Goal: Task Accomplishment & Management: Manage account settings

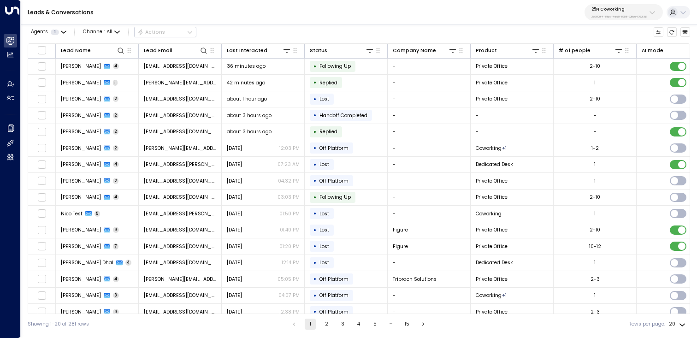
click at [647, 12] on button "25N Coworking 3b9800f4-81ca-4ec0-8758-72fbe4763f36" at bounding box center [623, 12] width 78 height 16
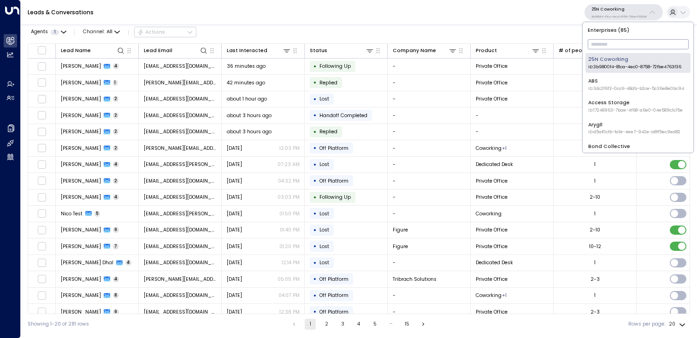
click at [610, 43] on input "text" at bounding box center [638, 44] width 101 height 15
type input "***"
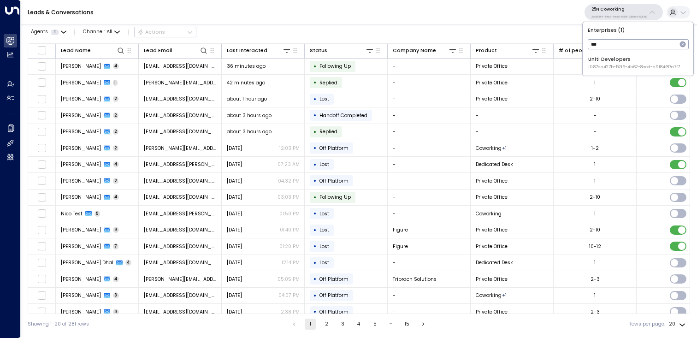
click at [607, 63] on div "Uniti Developers ID: 87de427b-52f6-4b62-8ecd-e9f84f87a7f7" at bounding box center [634, 63] width 92 height 14
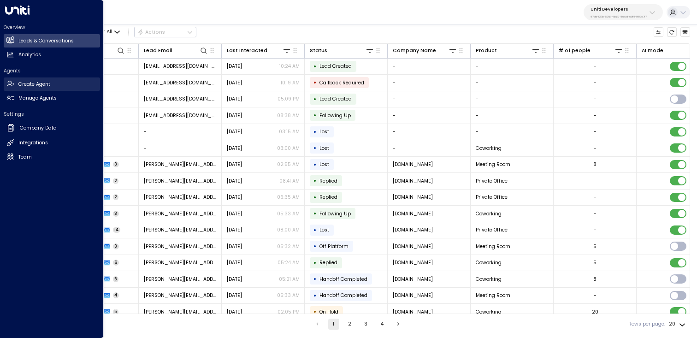
click at [32, 88] on link "Create Agent Create Agent" at bounding box center [52, 83] width 96 height 13
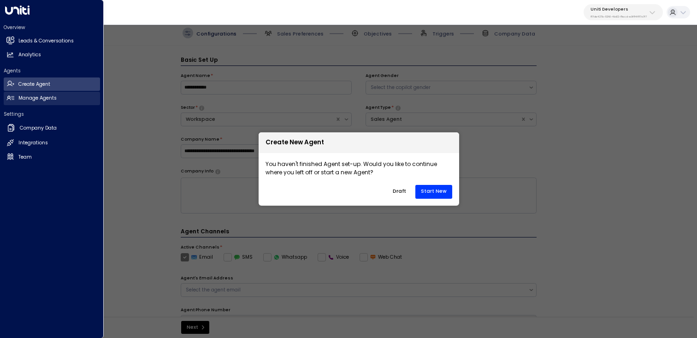
scroll to position [10, 0]
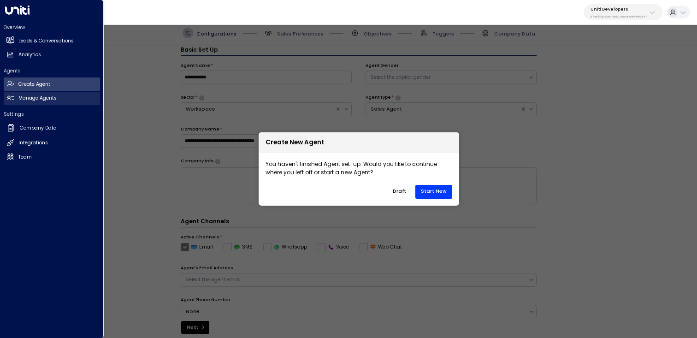
click at [28, 98] on h2 "Manage Agents" at bounding box center [37, 97] width 38 height 7
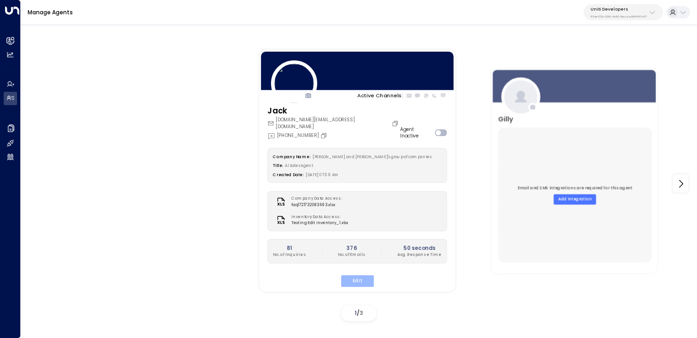
click at [357, 275] on button "Edit" at bounding box center [357, 281] width 33 height 12
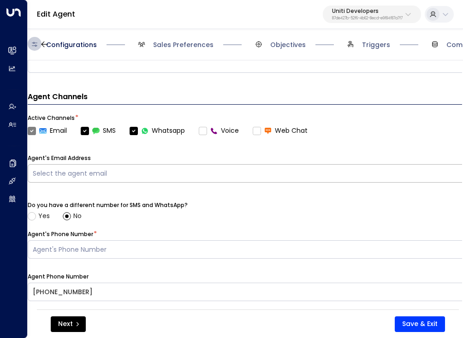
scroll to position [224, 0]
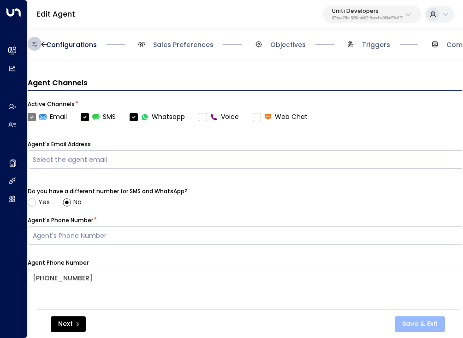
click at [422, 330] on button "Save & Exit" at bounding box center [419, 324] width 50 height 16
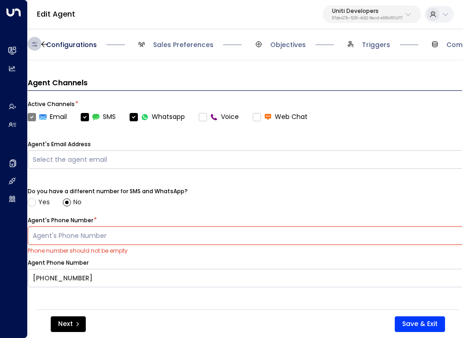
click at [366, 233] on div "Agent's Phone Number" at bounding box center [260, 236] width 454 height 10
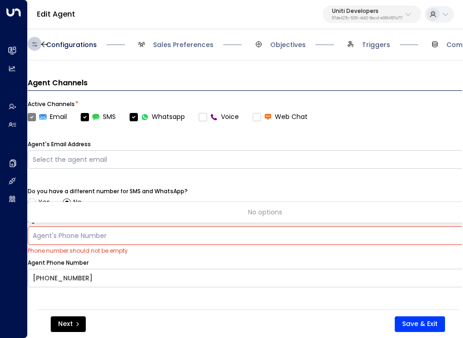
click at [365, 212] on div "No options" at bounding box center [265, 212] width 475 height 17
click at [349, 239] on div "Agent's Phone Number" at bounding box center [260, 236] width 454 height 10
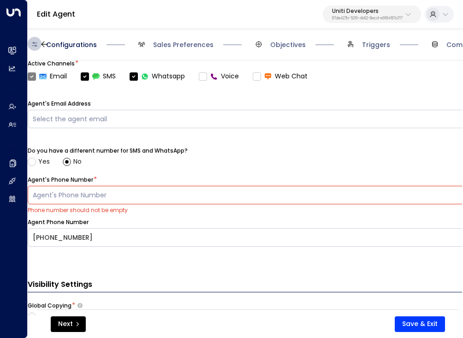
scroll to position [292, 0]
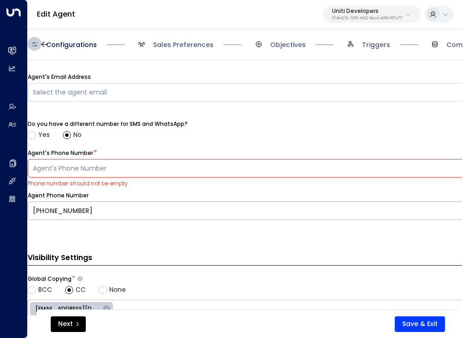
click at [346, 209] on div "[PHONE_NUMBER]" at bounding box center [260, 211] width 454 height 10
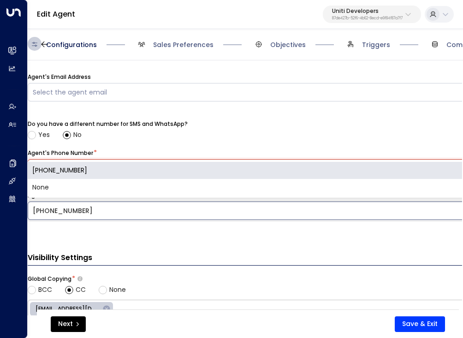
click at [348, 166] on div "[PHONE_NUMBER]" at bounding box center [265, 170] width 475 height 17
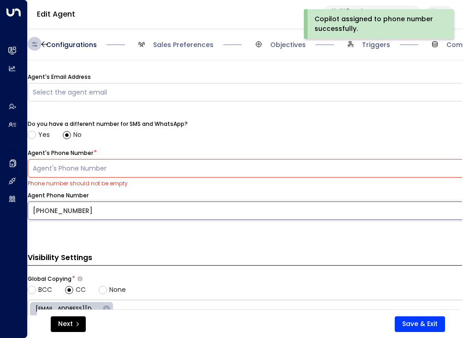
click at [346, 159] on div "Agent's Phone Number * Agent's Phone Number" at bounding box center [265, 163] width 475 height 29
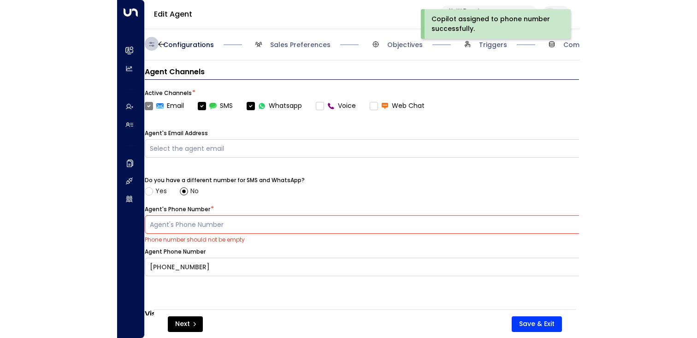
scroll to position [265, 0]
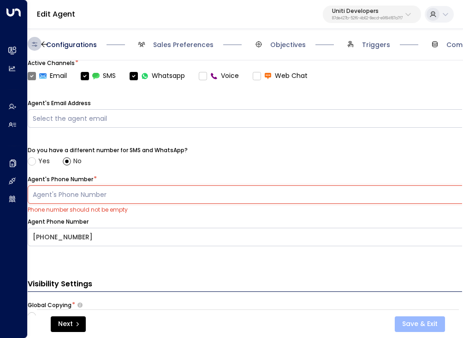
click at [415, 321] on button "Save & Exit" at bounding box center [419, 324] width 50 height 16
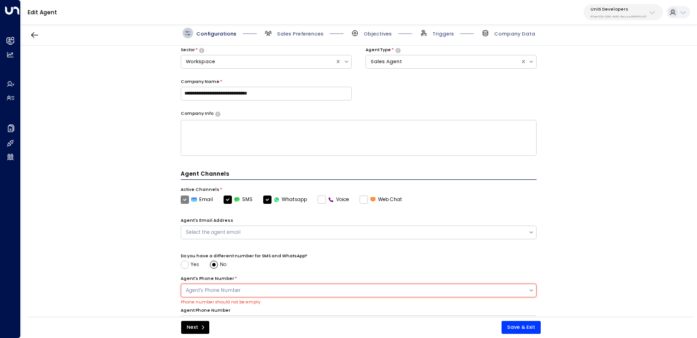
scroll to position [91, 0]
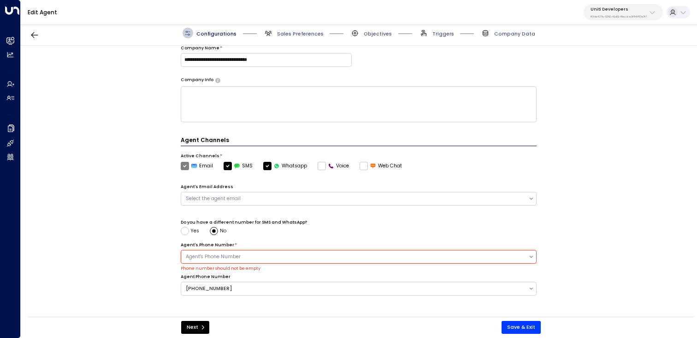
type button "save"
click at [183, 165] on label "Email" at bounding box center [197, 166] width 33 height 8
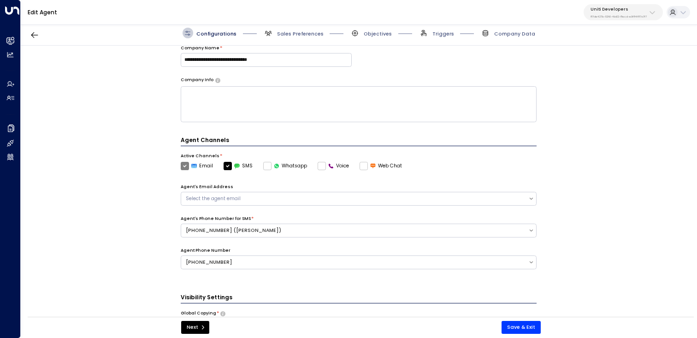
click at [297, 177] on div "Agent Channels Active Channels * Email SMS Whatsapp Voice Web Chat Agent's Emai…" at bounding box center [359, 208] width 356 height 144
click at [318, 164] on label "Voice" at bounding box center [334, 166] width 32 height 8
click at [319, 165] on label "Voice" at bounding box center [334, 166] width 32 height 8
click at [324, 173] on div "Agent Channels Active Channels * Email SMS Whatsapp Voice Web Chat Agent's Emai…" at bounding box center [359, 208] width 356 height 144
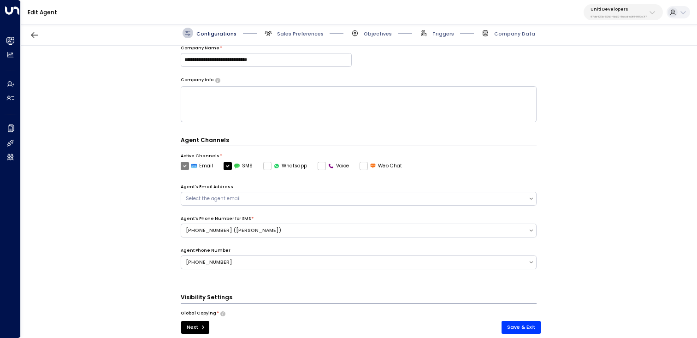
click at [649, 10] on icon at bounding box center [651, 12] width 7 height 7
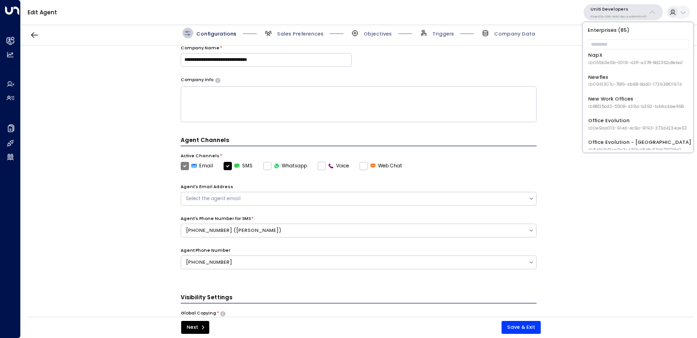
scroll to position [766, 0]
click at [635, 43] on input "text" at bounding box center [638, 44] width 101 height 15
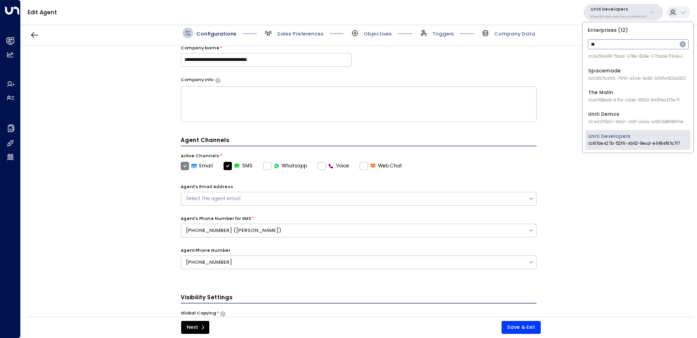
scroll to position [163, 0]
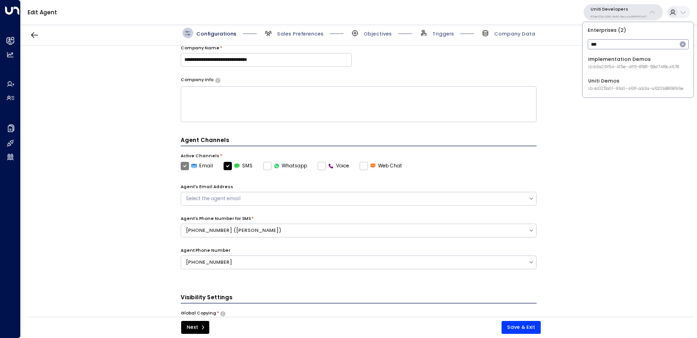
type input "****"
click at [630, 77] on div "Uniti Demos ID: 4c025b01-9fa0-46ff-ab3a-a620b886896e" at bounding box center [635, 84] width 95 height 14
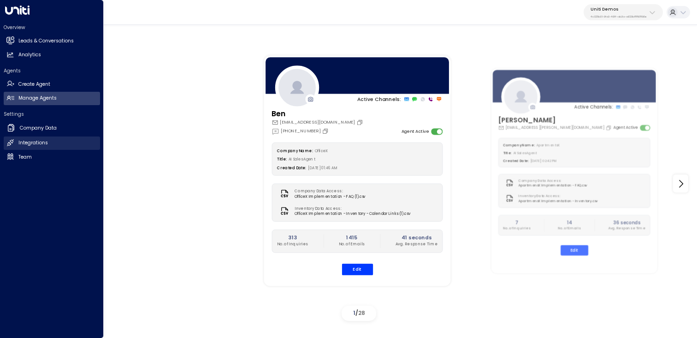
click at [27, 143] on h2 "Integrations" at bounding box center [32, 142] width 29 height 7
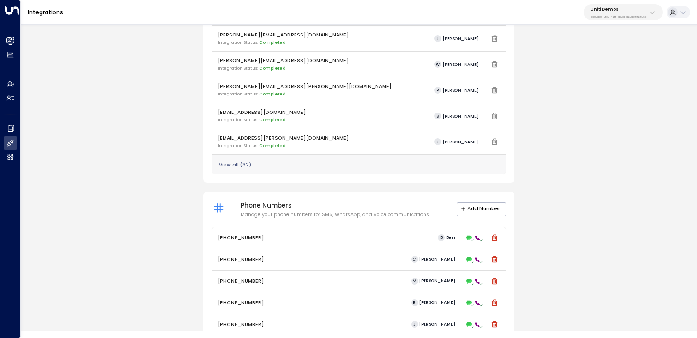
scroll to position [367, 0]
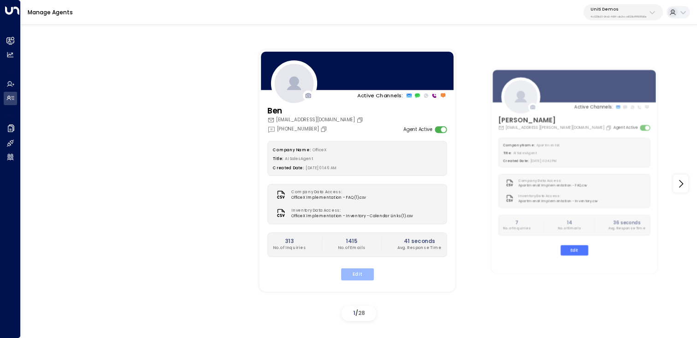
click at [354, 271] on button "Edit" at bounding box center [357, 274] width 33 height 12
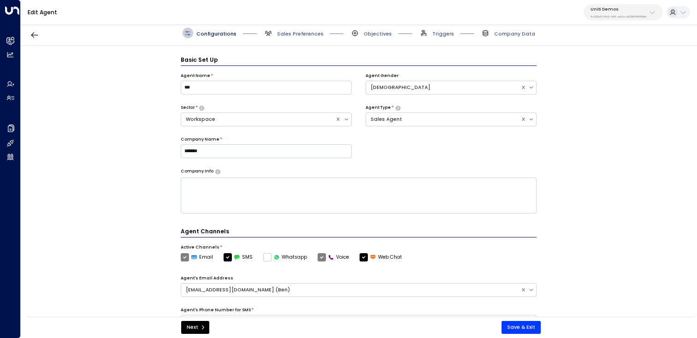
scroll to position [10, 0]
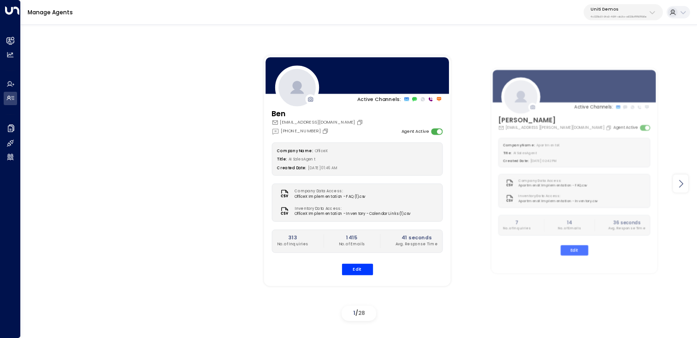
click at [679, 181] on icon at bounding box center [680, 183] width 11 height 11
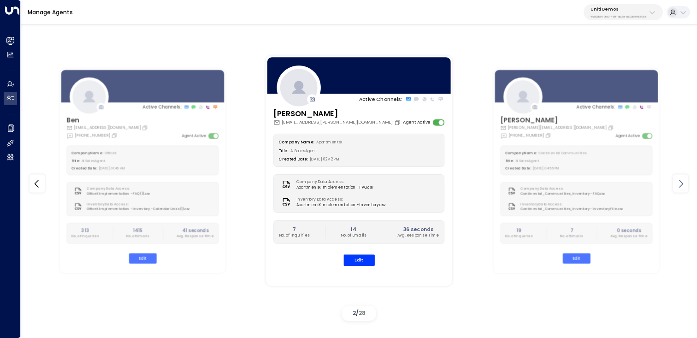
click at [679, 181] on icon at bounding box center [680, 183] width 11 height 11
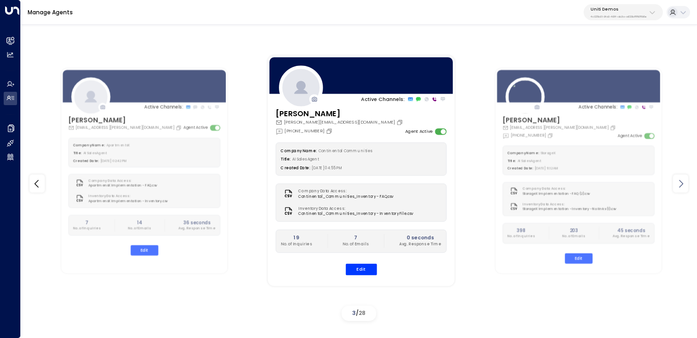
click at [679, 181] on icon at bounding box center [680, 183] width 11 height 11
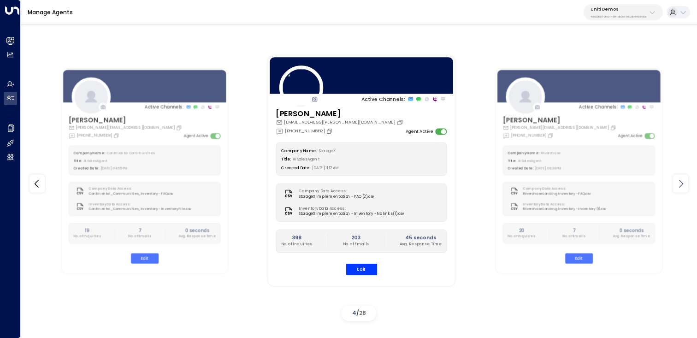
click at [679, 181] on icon at bounding box center [680, 183] width 11 height 11
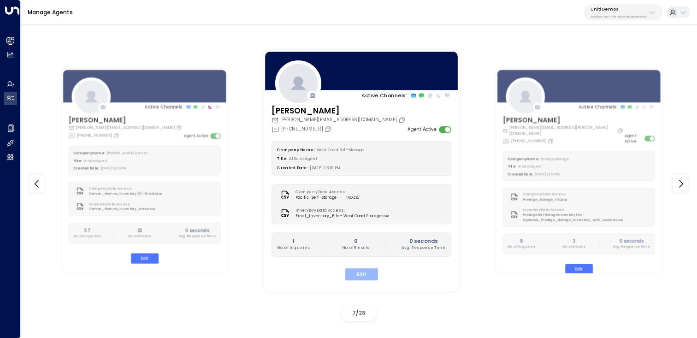
click at [353, 276] on button "Edit" at bounding box center [361, 274] width 33 height 12
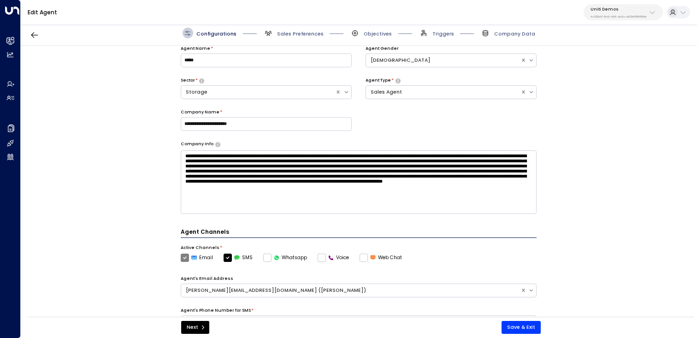
scroll to position [42, 0]
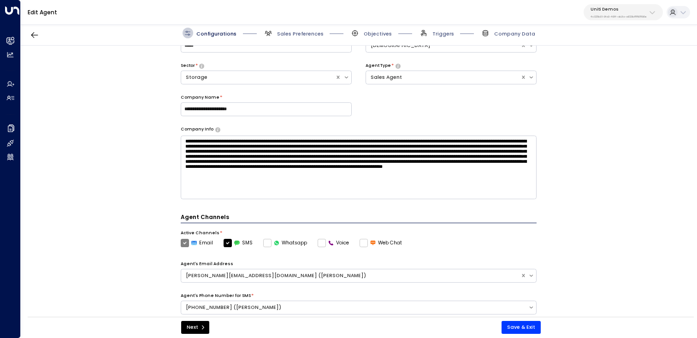
click at [319, 241] on label "Voice" at bounding box center [334, 243] width 32 height 8
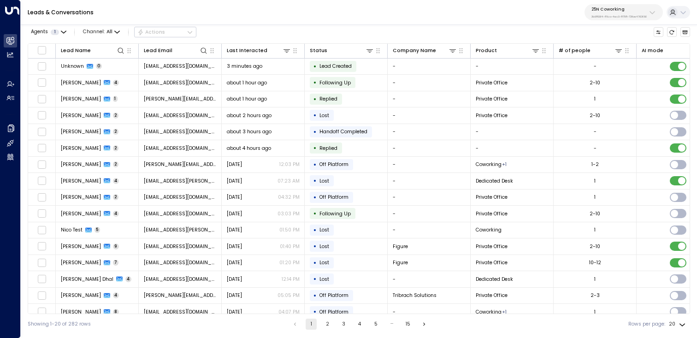
click at [645, 15] on p "3b9800f4-81ca-4ec0-8758-72fbe4763f36" at bounding box center [618, 17] width 55 height 4
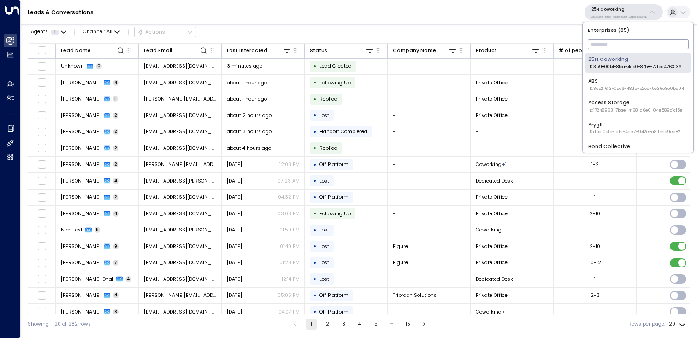
click at [637, 44] on input "text" at bounding box center [638, 44] width 101 height 15
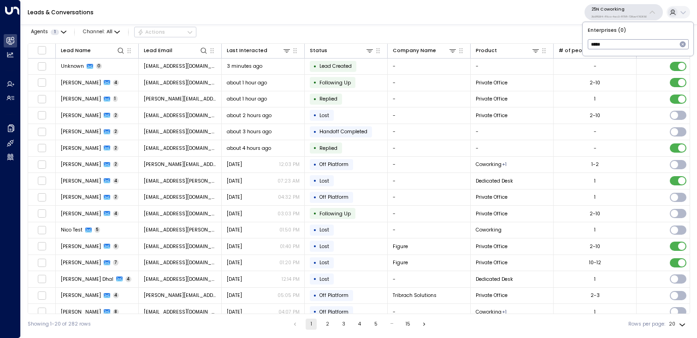
type input "****"
click at [642, 53] on li "Four Leaf Properties ID: 34e1cd17-0f68-49af-bd32-3c48ce8611d1" at bounding box center [637, 63] width 105 height 20
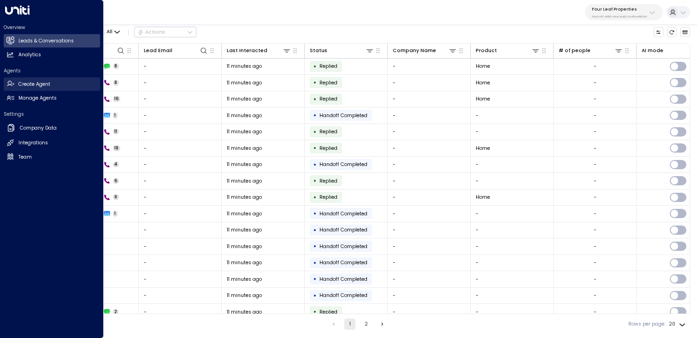
click at [39, 85] on h2 "Create Agent" at bounding box center [34, 84] width 32 height 7
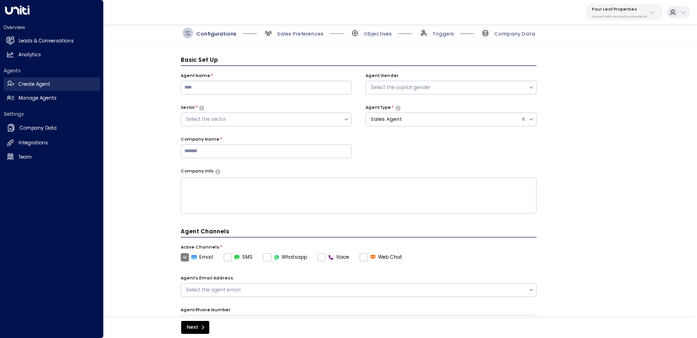
scroll to position [10, 0]
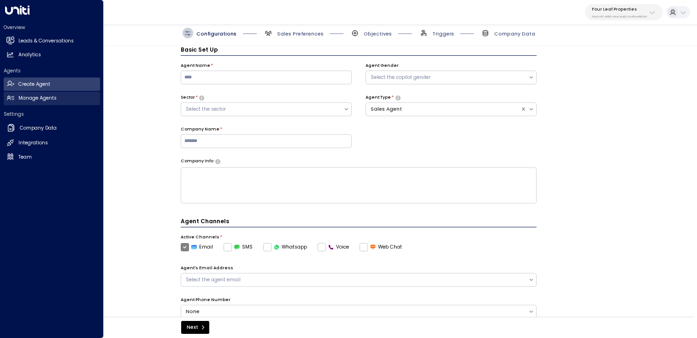
click at [39, 96] on h2 "Manage Agents" at bounding box center [37, 97] width 38 height 7
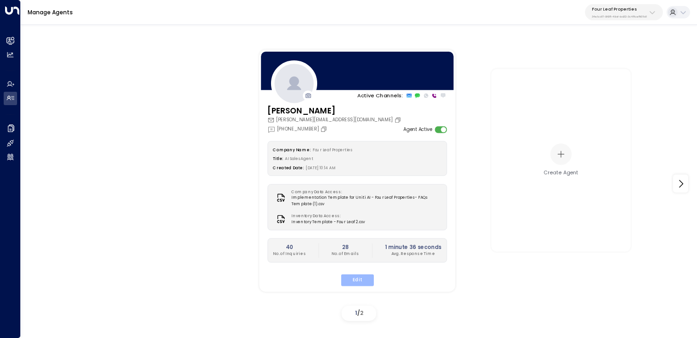
click at [359, 276] on button "Edit" at bounding box center [357, 280] width 33 height 12
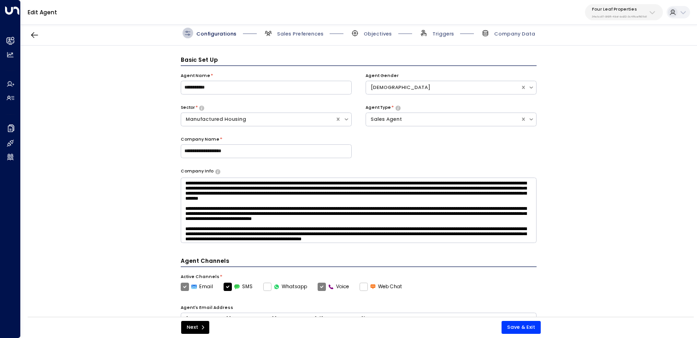
scroll to position [10, 0]
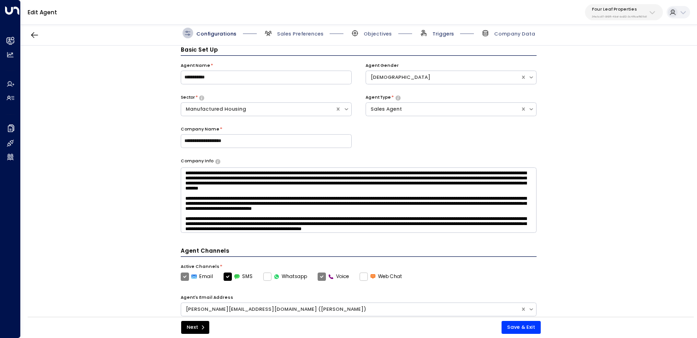
click at [440, 36] on span "Triggers" at bounding box center [443, 33] width 22 height 7
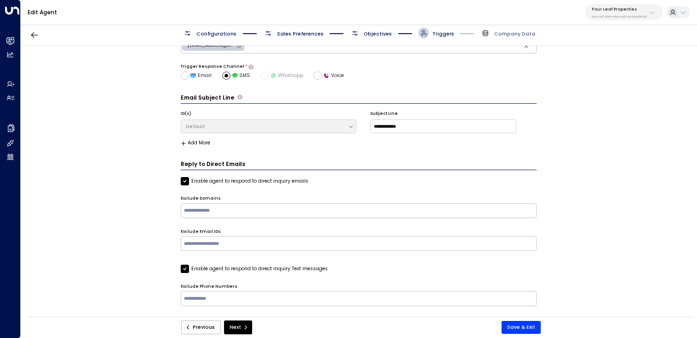
scroll to position [43, 0]
click at [188, 178] on label "Enable agent to respond to direct inquiry emails" at bounding box center [245, 180] width 128 height 8
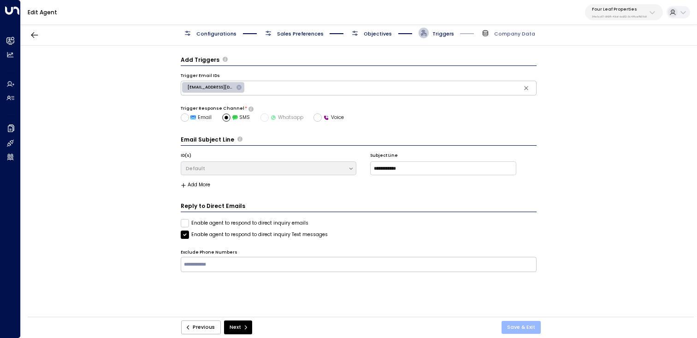
click at [518, 324] on button "Save & Exit" at bounding box center [520, 327] width 39 height 13
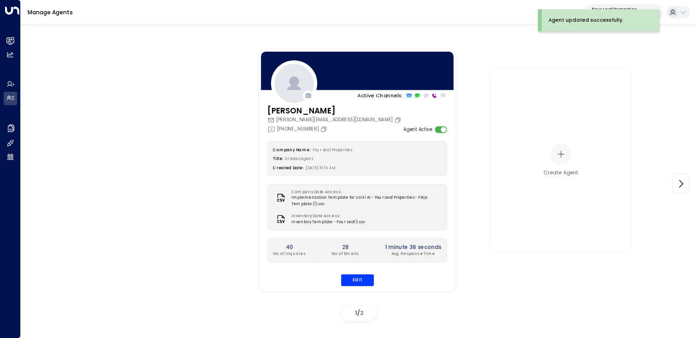
click at [403, 275] on div "Edit" at bounding box center [357, 280] width 180 height 12
click at [358, 280] on button "Edit" at bounding box center [357, 280] width 33 height 12
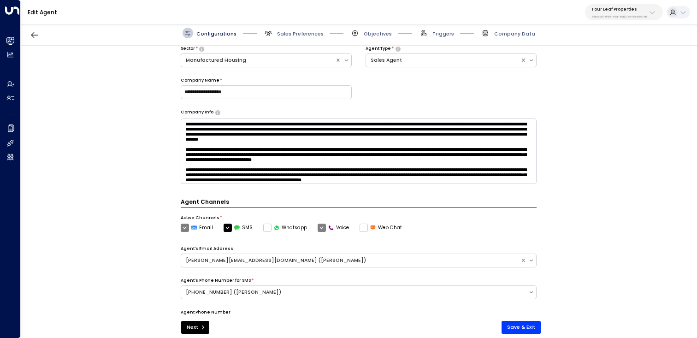
scroll to position [286, 0]
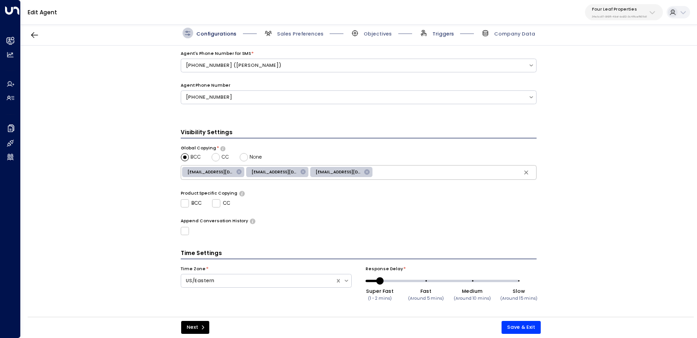
click at [445, 37] on span "Triggers" at bounding box center [443, 33] width 22 height 7
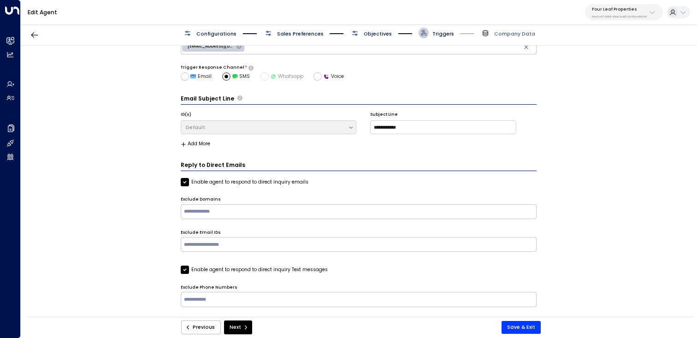
scroll to position [43, 0]
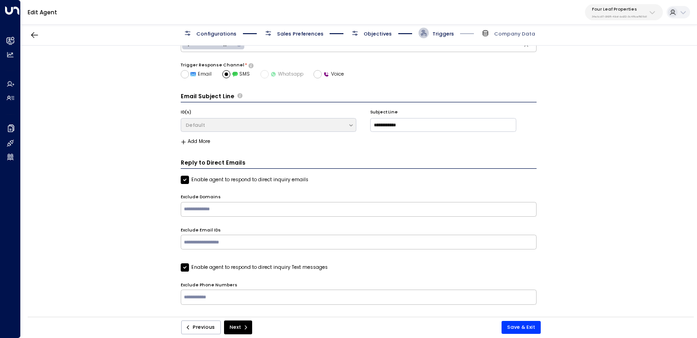
click at [306, 177] on div "Enable agent to respond to direct inquiry emails" at bounding box center [359, 180] width 356 height 8
copy label "Enable agent to respond to direct inquiry emails"
click at [305, 178] on div "Enable agent to respond to direct inquiry emails" at bounding box center [359, 180] width 356 height 8
